Goal: Task Accomplishment & Management: Use online tool/utility

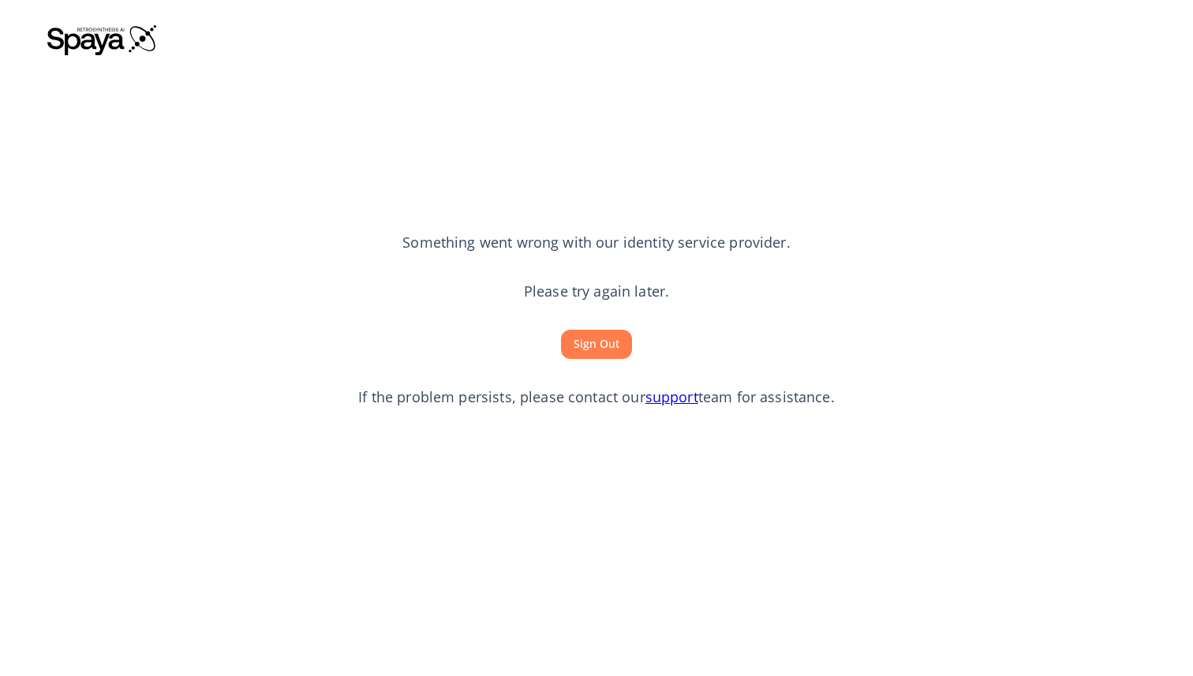
click at [276, 400] on section "Something went wrong with our identity service provider. Please try again later…" at bounding box center [596, 320] width 1098 height 518
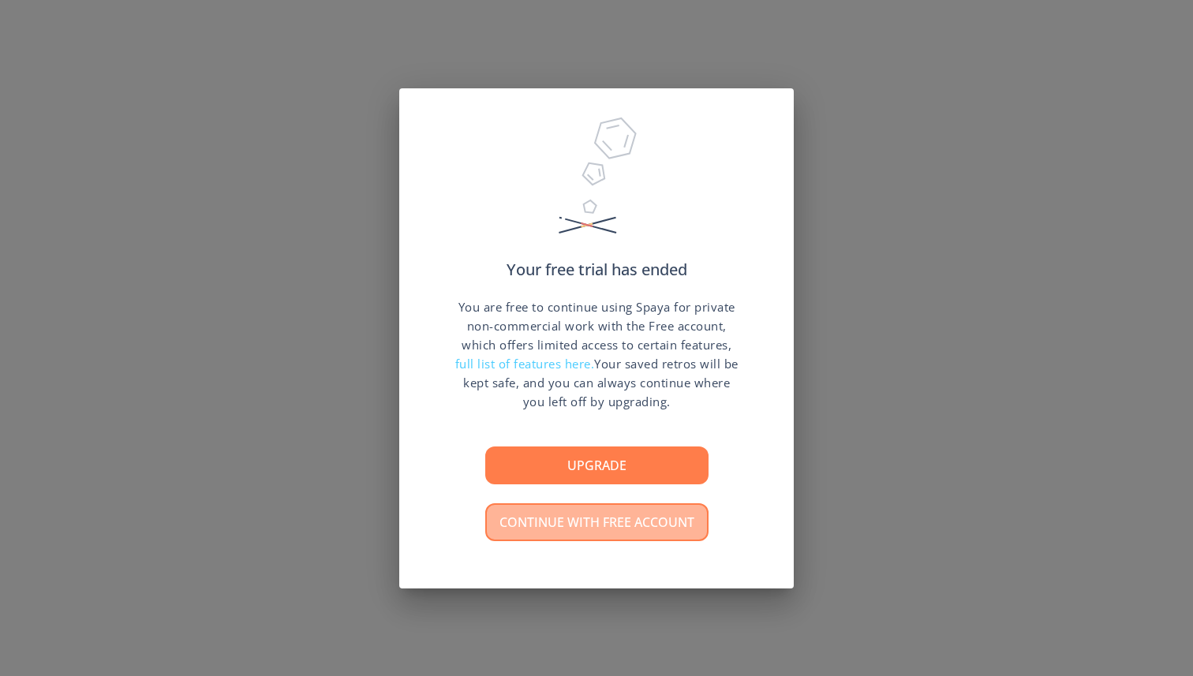
click at [577, 515] on button "Continue with free account" at bounding box center [596, 522] width 223 height 38
